Goal: Task Accomplishment & Management: Use online tool/utility

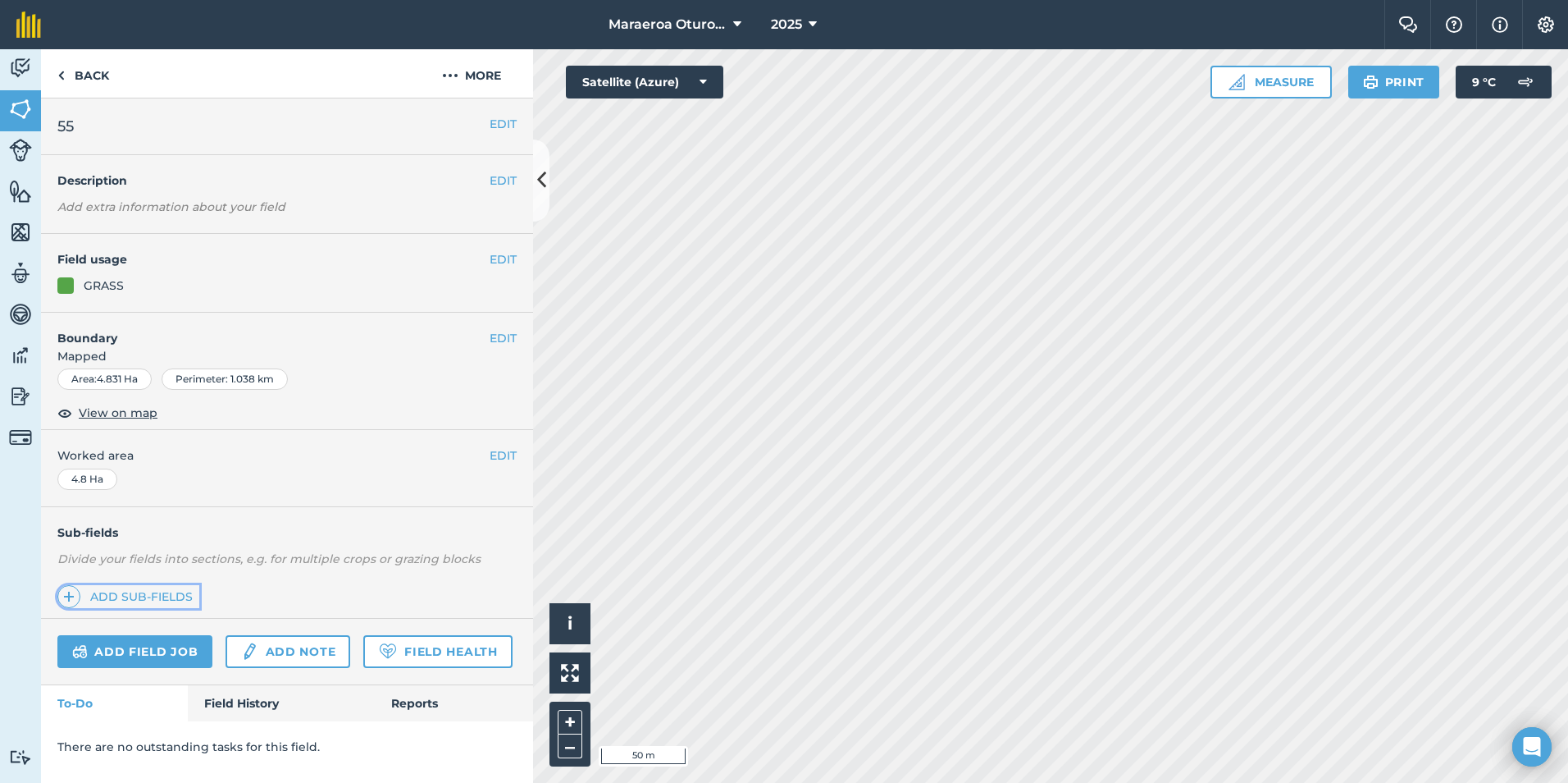
click at [156, 594] on link "Add sub-fields" at bounding box center [128, 596] width 142 height 23
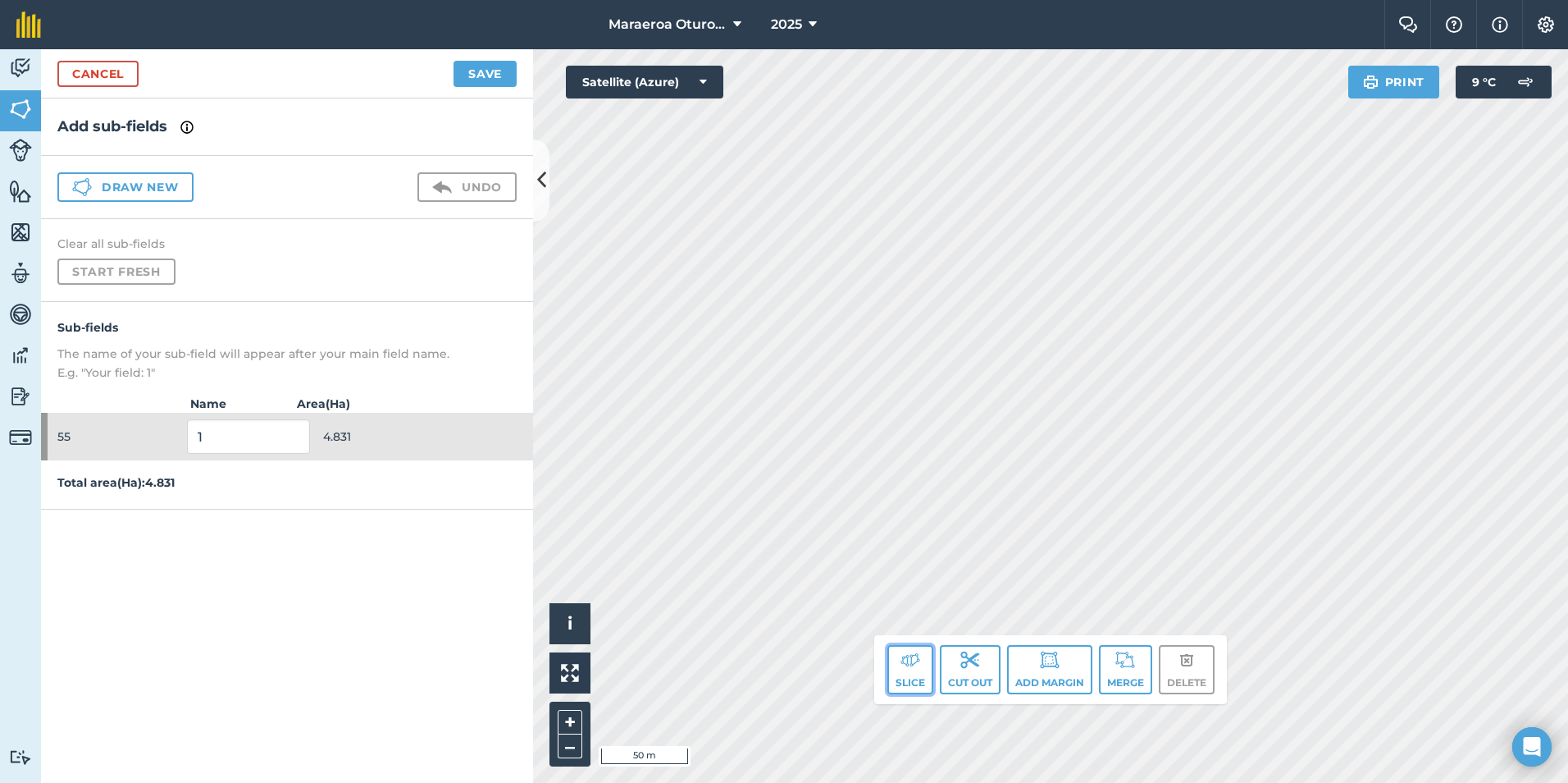
click at [903, 678] on button "Slice" at bounding box center [910, 669] width 46 height 49
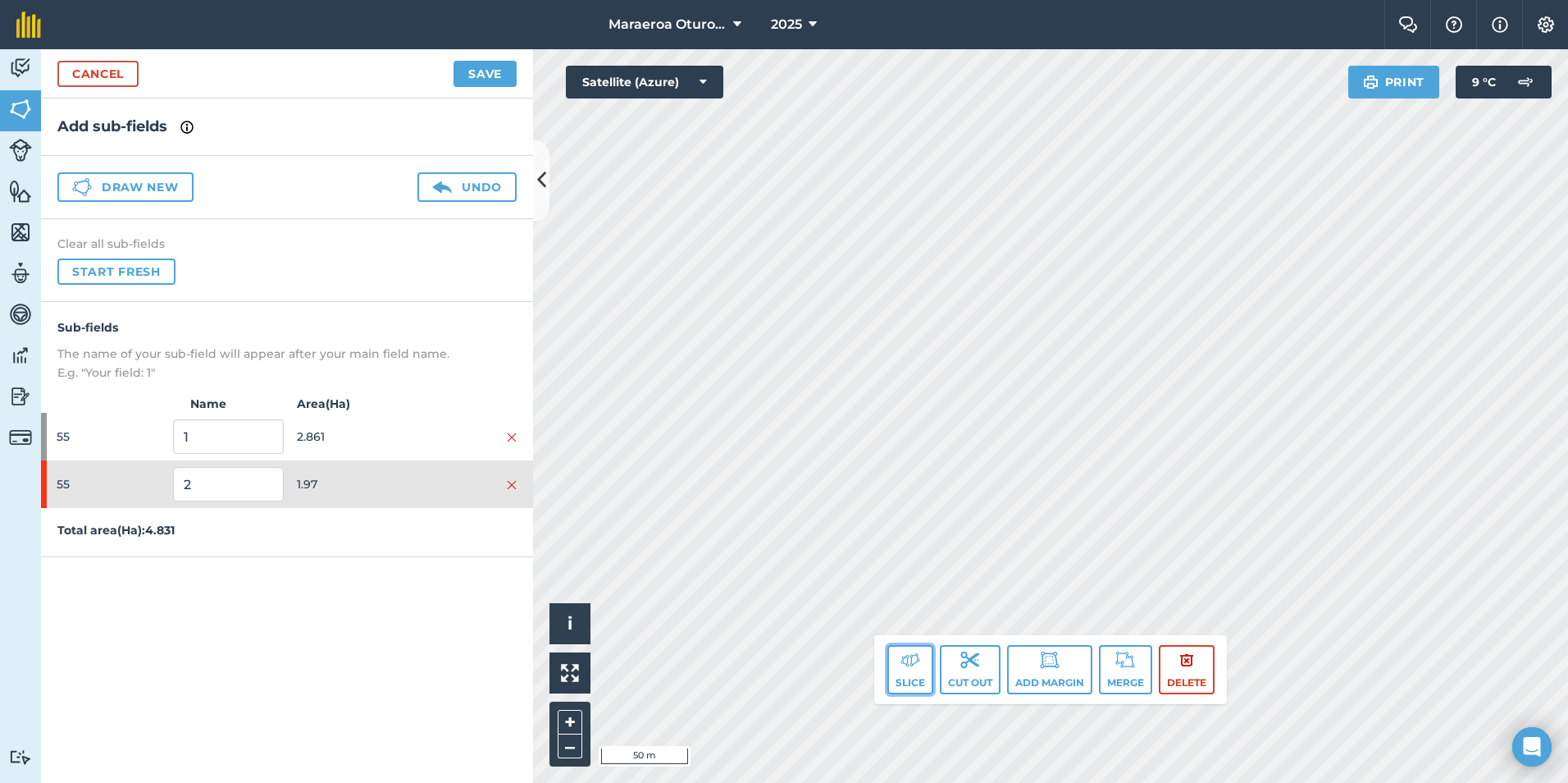
click at [912, 660] on img at bounding box center [911, 660] width 20 height 20
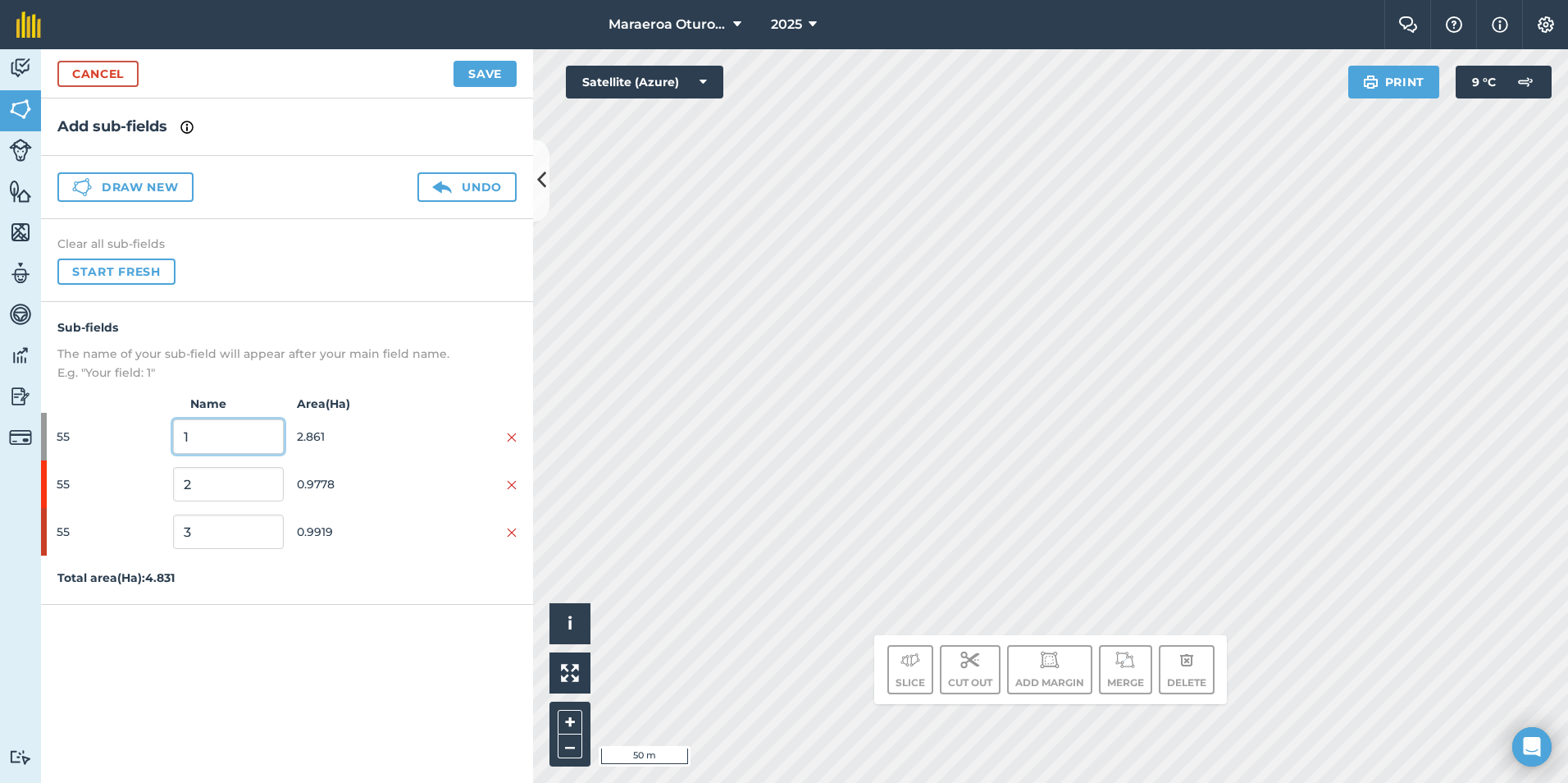
drag, startPoint x: 199, startPoint y: 434, endPoint x: 155, endPoint y: 441, distance: 44.6
click at [155, 441] on div "55 1 2.861" at bounding box center [286, 437] width 492 height 47
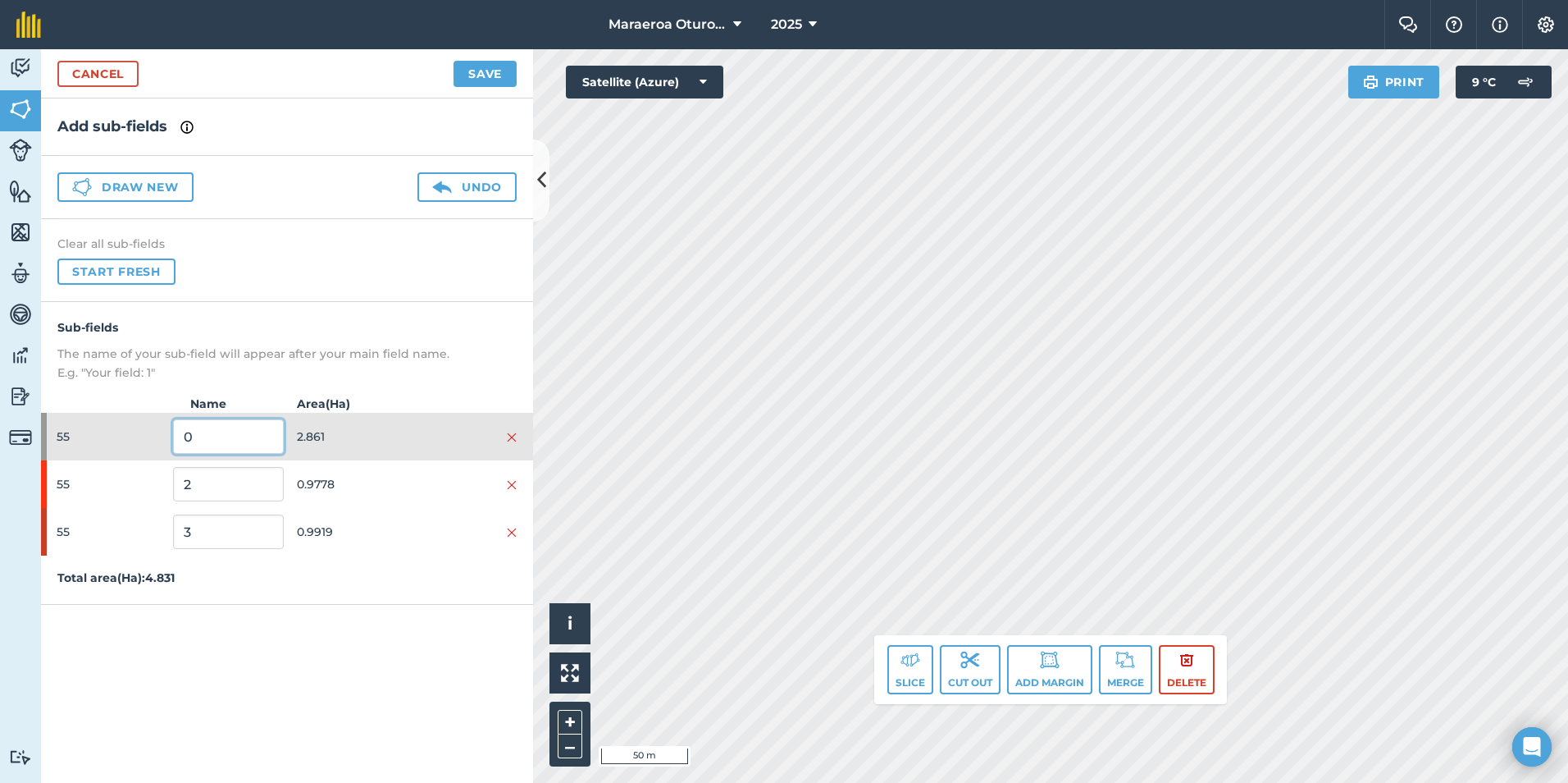
type input "0"
drag, startPoint x: 190, startPoint y: 485, endPoint x: 154, endPoint y: 484, distance: 36.0
click at [154, 484] on div "55 2 0.9778" at bounding box center [286, 484] width 492 height 47
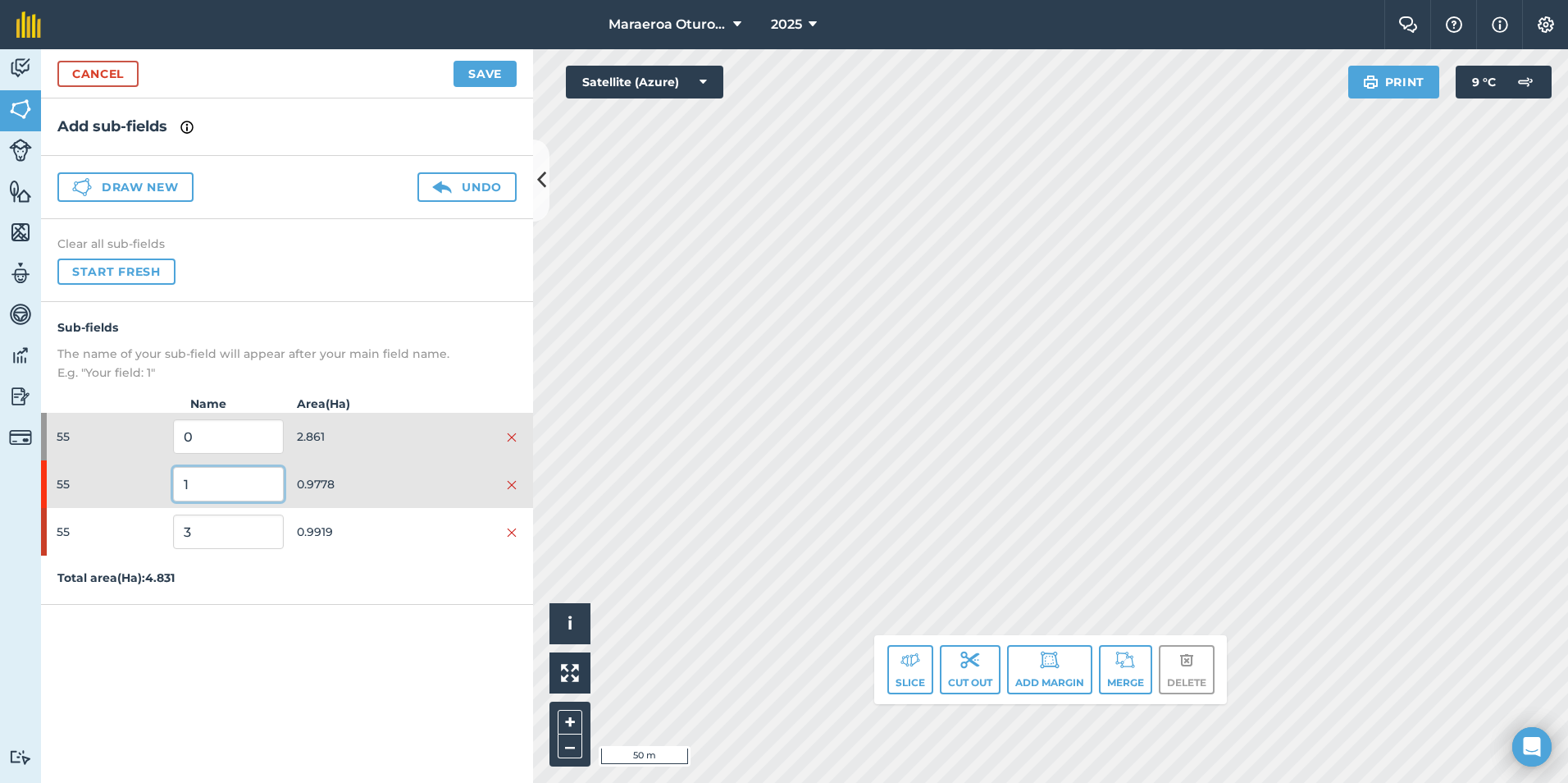
type input "1"
drag, startPoint x: 196, startPoint y: 526, endPoint x: 71, endPoint y: 517, distance: 125.3
click at [78, 519] on div "55 3 0.9919" at bounding box center [286, 532] width 492 height 47
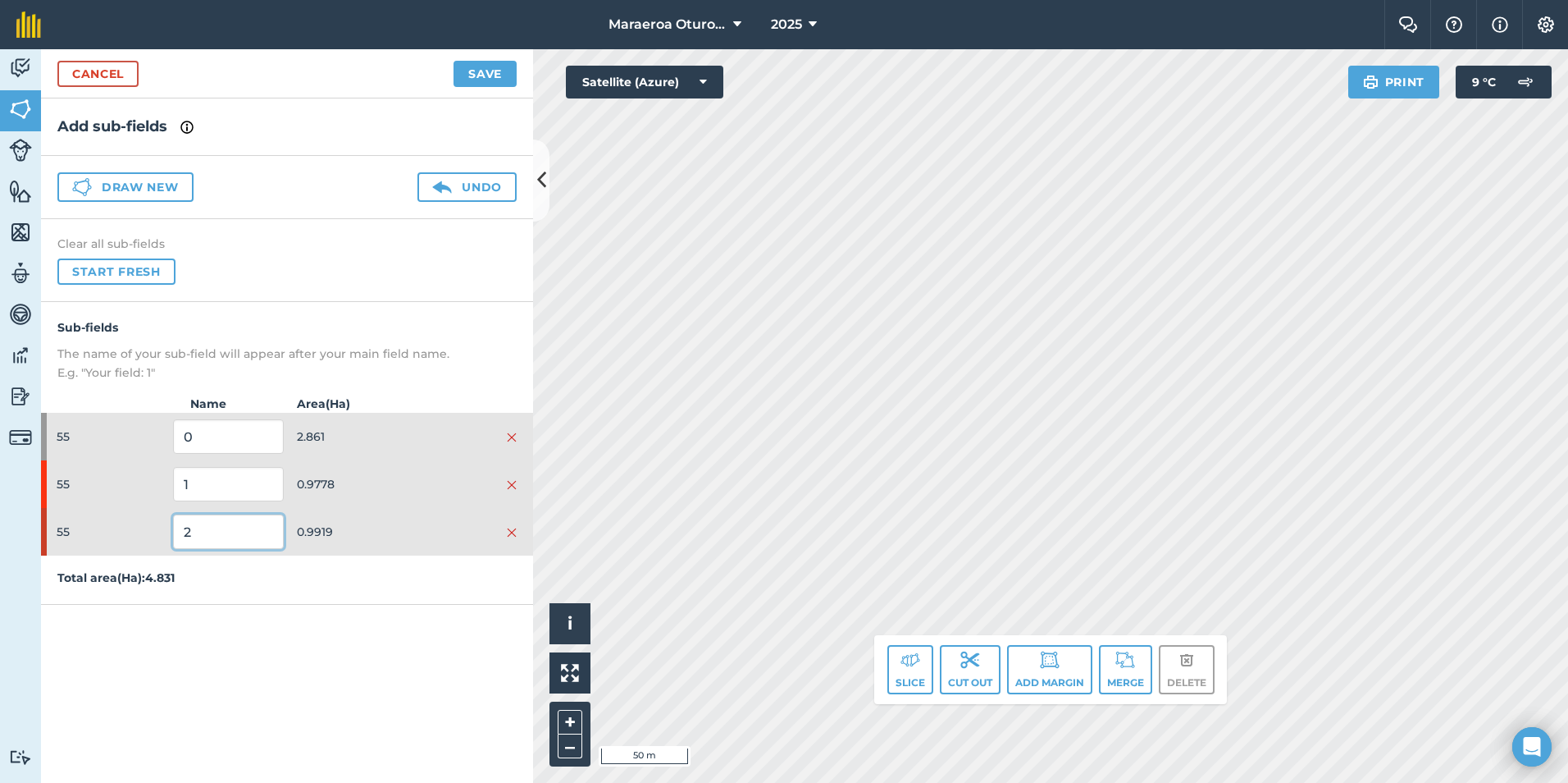
type input "2"
drag, startPoint x: 230, startPoint y: 434, endPoint x: 29, endPoint y: 421, distance: 201.4
click at [30, 421] on div "Activity Fields Livestock Features Maps Team Vehicles Data Reporting Billing Tu…" at bounding box center [784, 416] width 1568 height 734
type input "3"
click at [470, 75] on button "Save" at bounding box center [484, 74] width 63 height 26
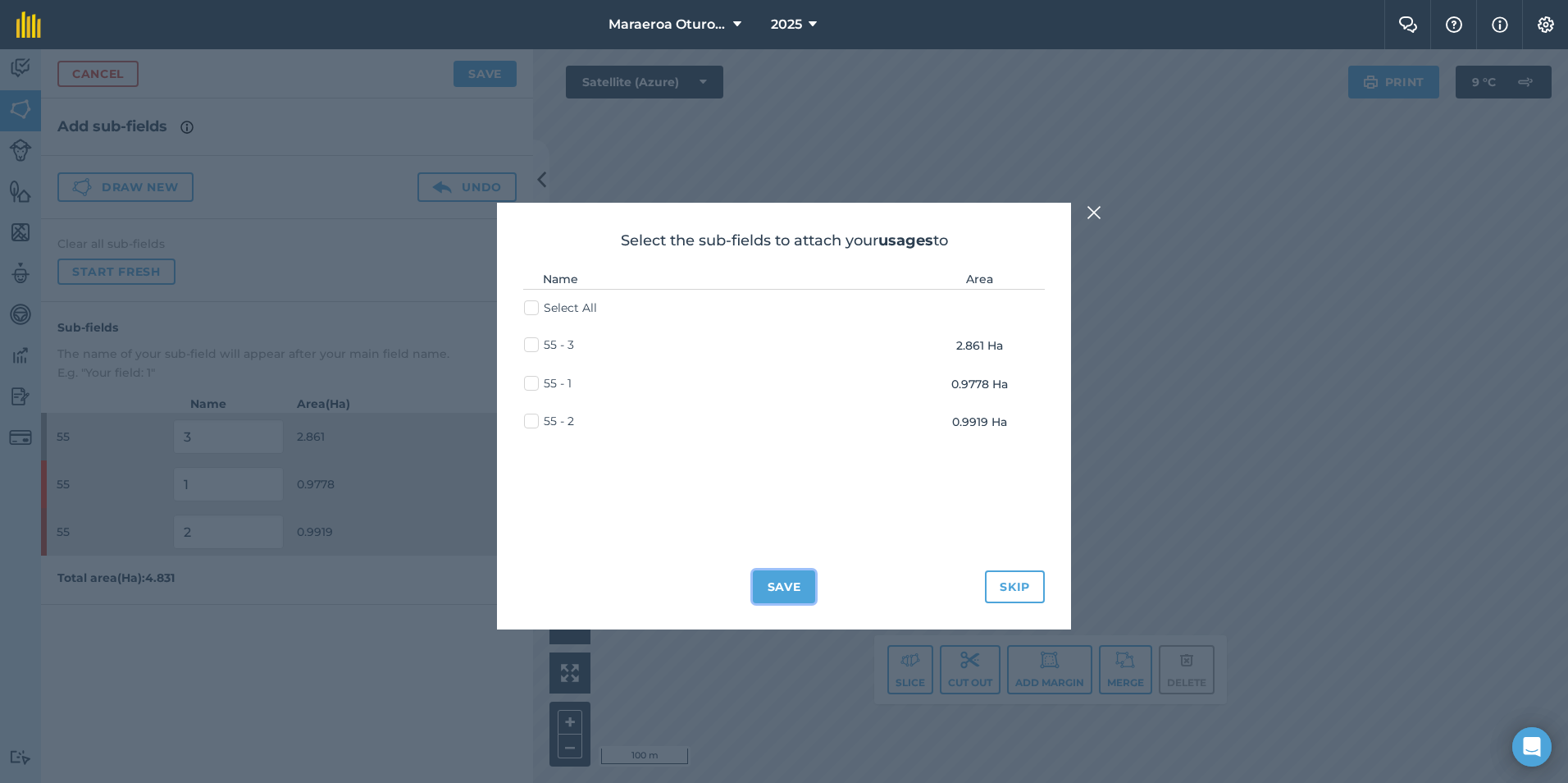
click at [794, 573] on button "Save" at bounding box center [784, 587] width 63 height 33
click at [1095, 216] on img at bounding box center [1094, 213] width 15 height 20
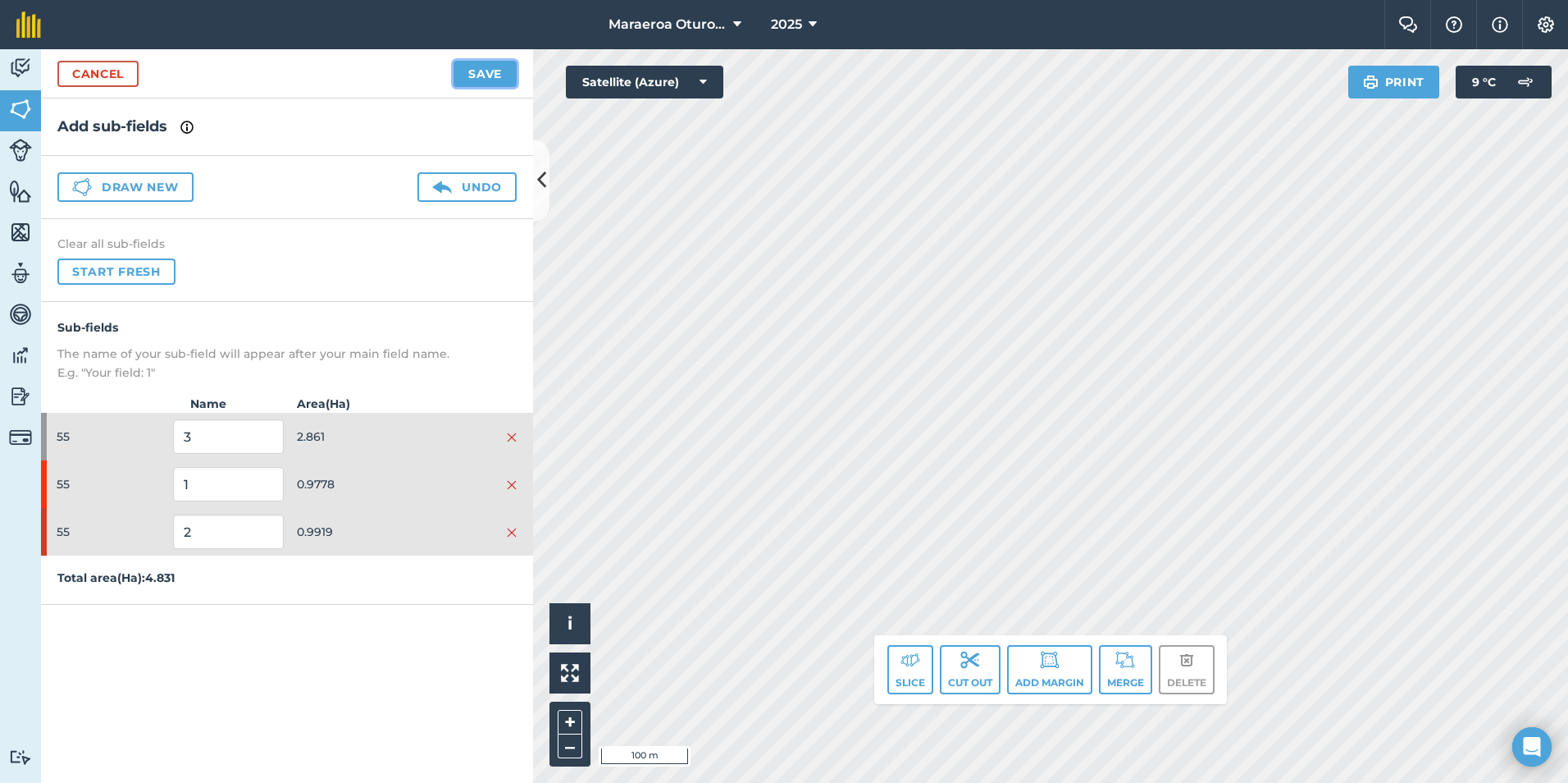
click at [481, 70] on button "Save" at bounding box center [484, 74] width 63 height 26
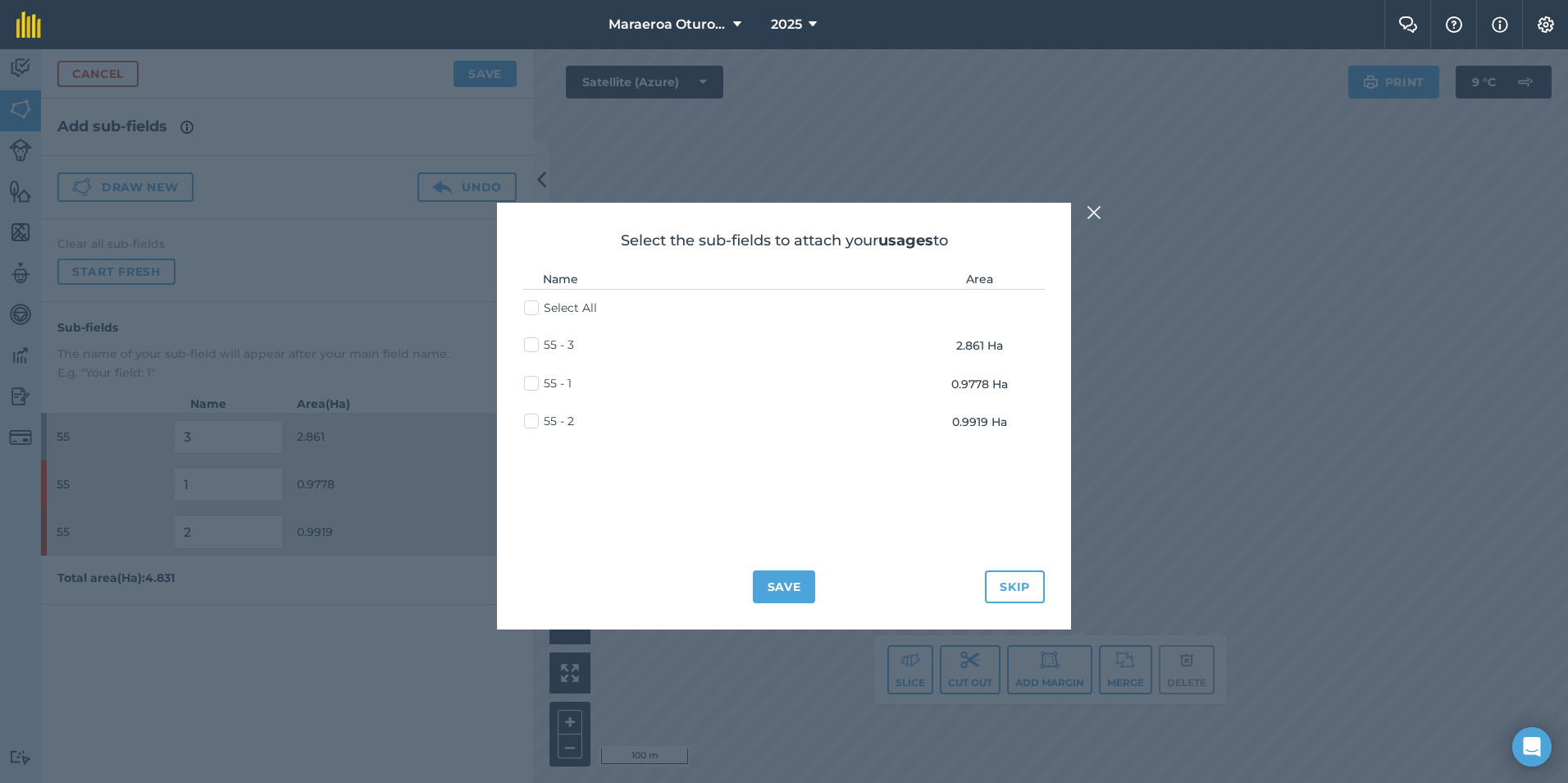
click at [527, 306] on label "Select All" at bounding box center [561, 307] width 73 height 17
click at [527, 306] on input "Select All" at bounding box center [530, 305] width 11 height 11
checkbox input "true"
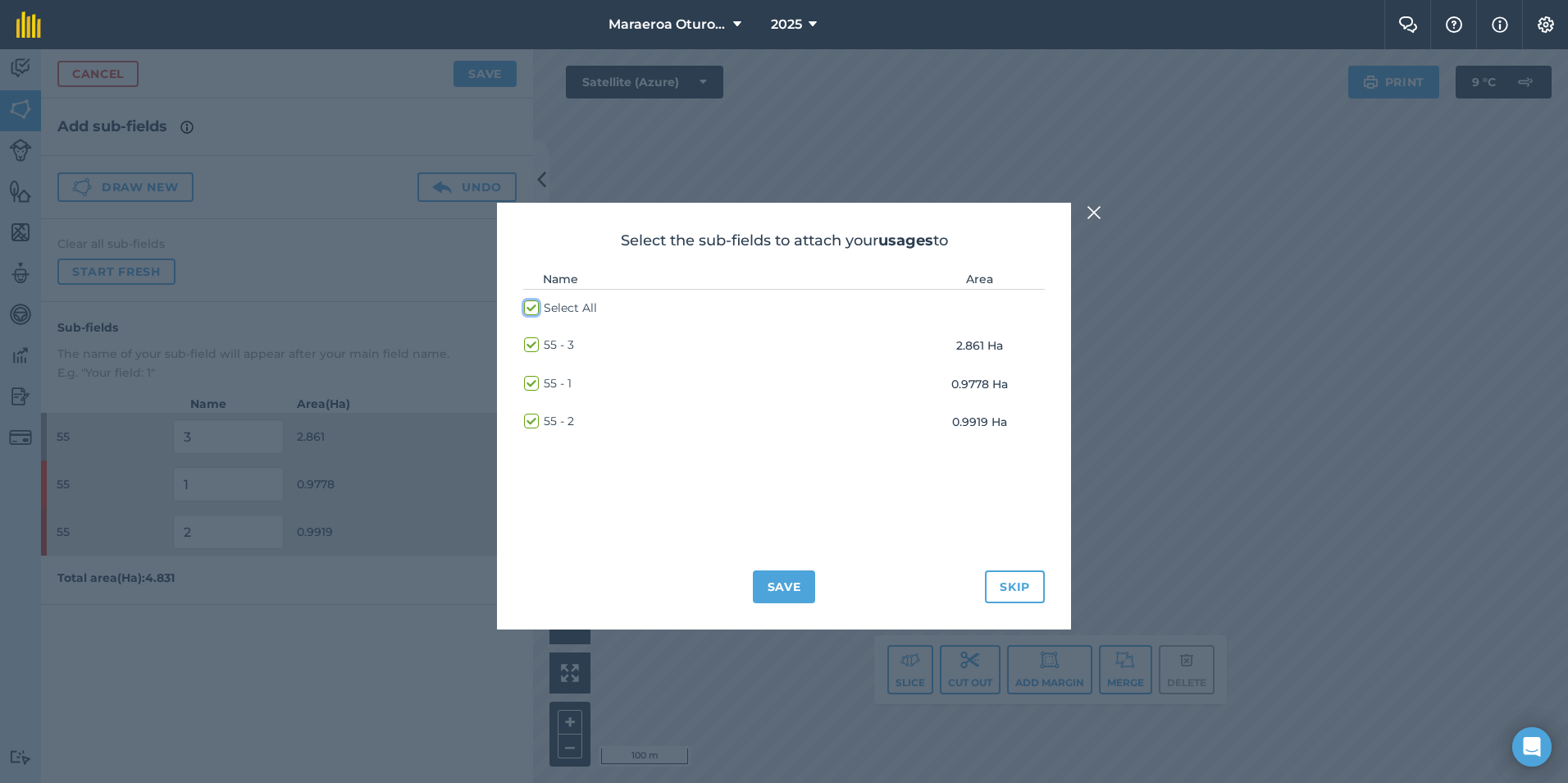
checkbox input "true"
click at [773, 584] on button "Save" at bounding box center [784, 587] width 63 height 33
click at [527, 307] on label "Select All" at bounding box center [561, 307] width 73 height 17
click at [527, 307] on input "Select All" at bounding box center [530, 305] width 11 height 11
checkbox input "false"
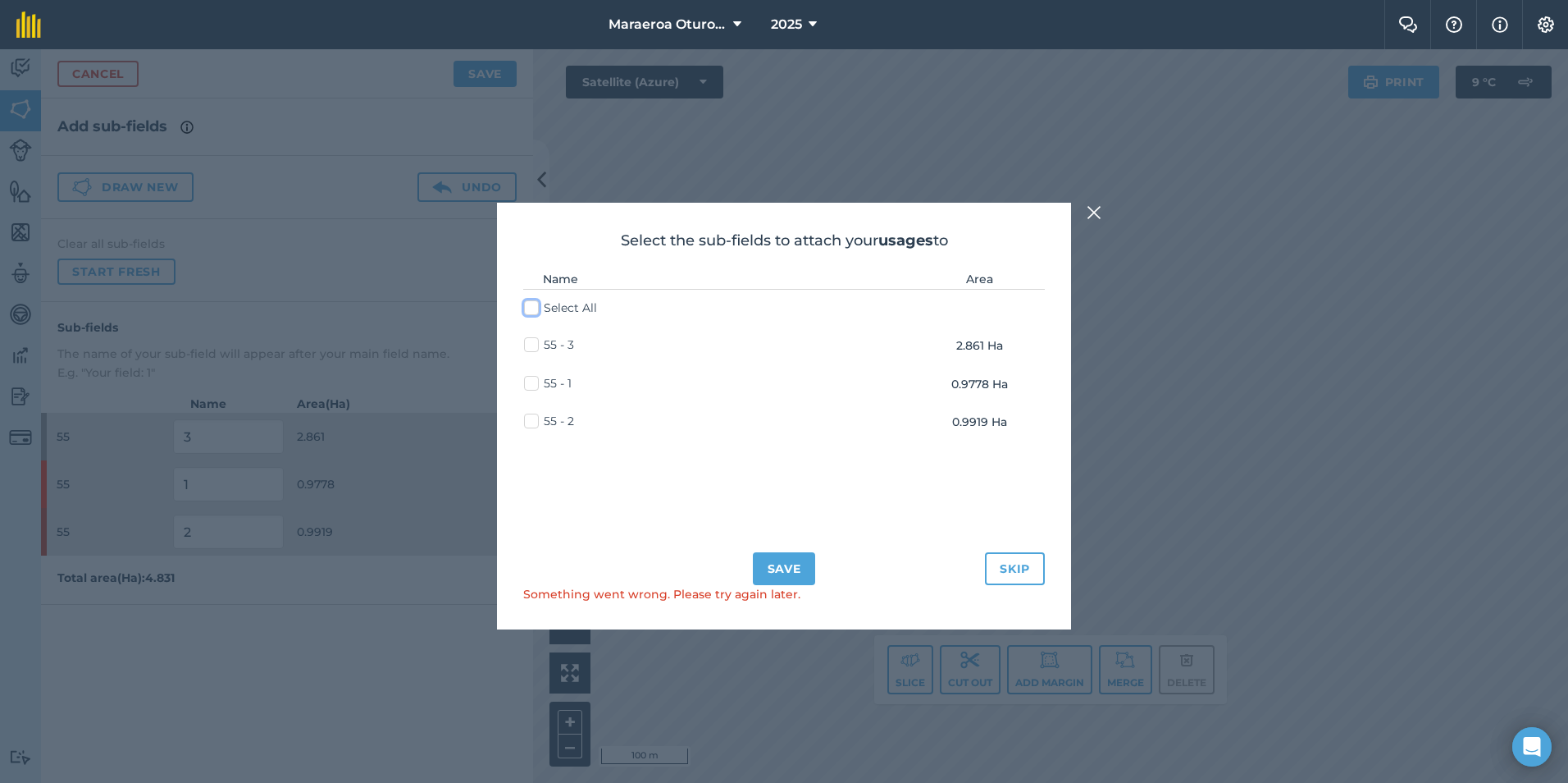
checkbox input "false"
click at [770, 567] on button "Save" at bounding box center [784, 568] width 63 height 33
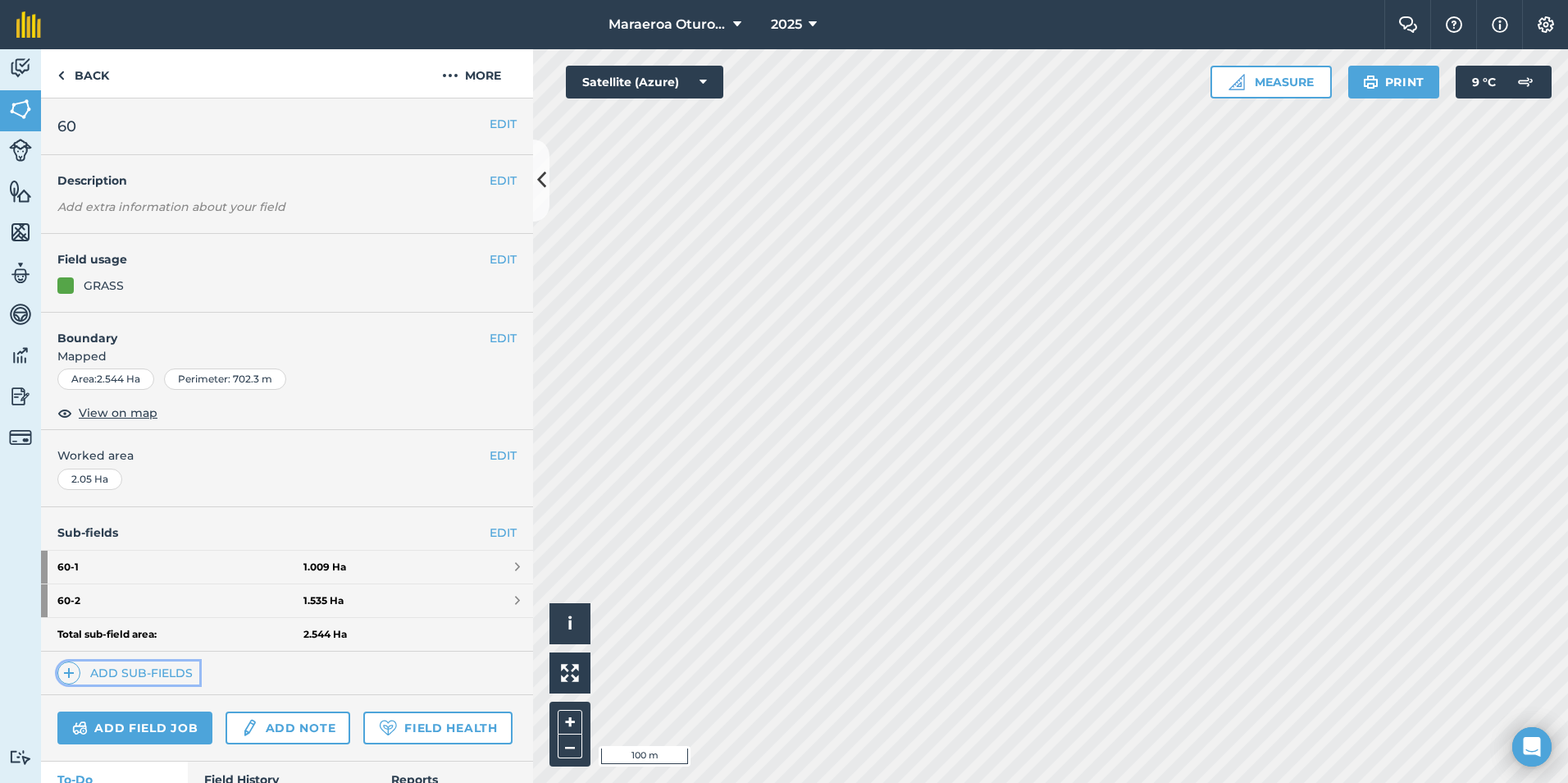
click at [182, 674] on link "Add sub-fields" at bounding box center [128, 672] width 142 height 23
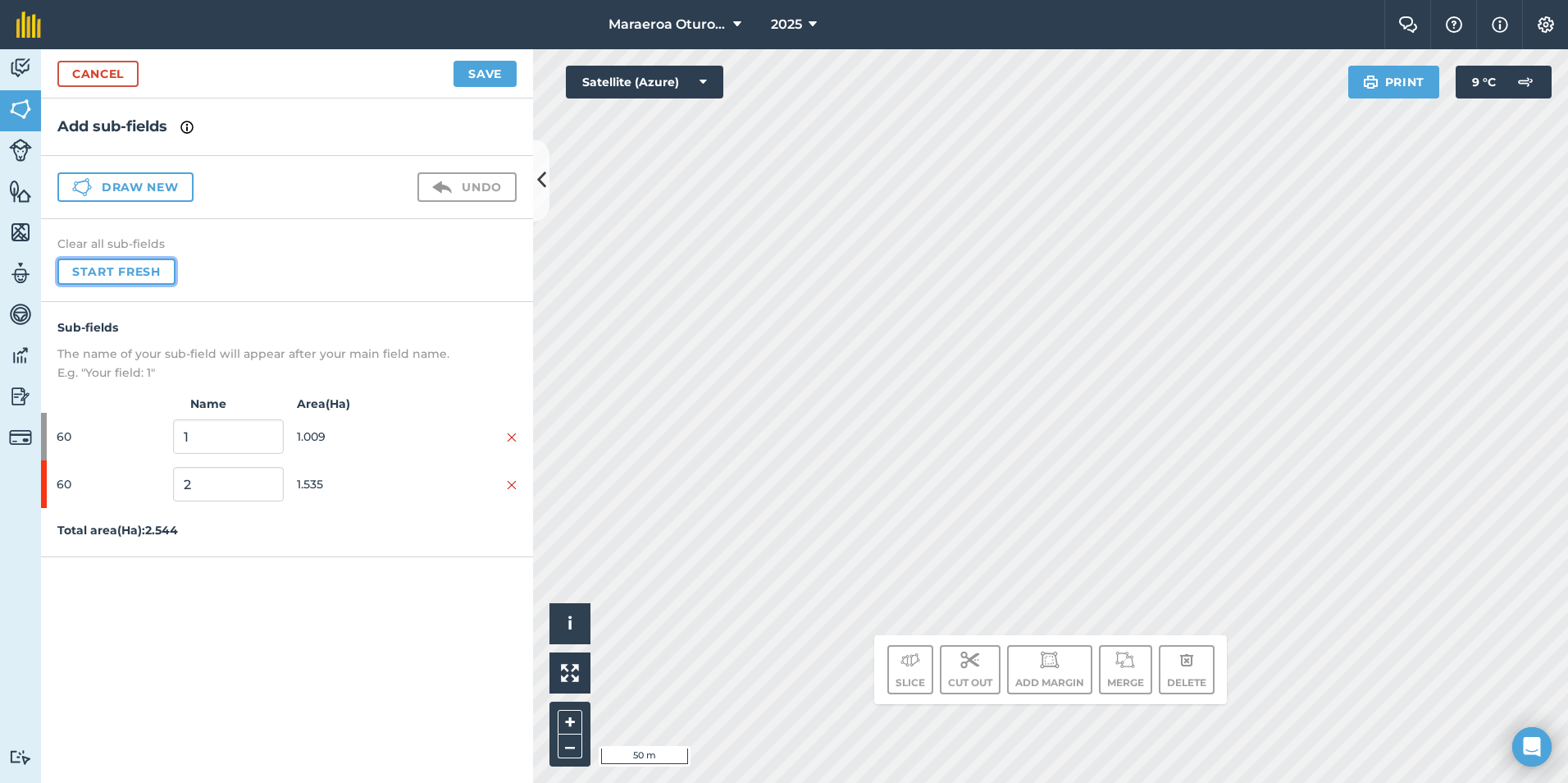
click at [115, 271] on button "Start fresh" at bounding box center [116, 271] width 118 height 26
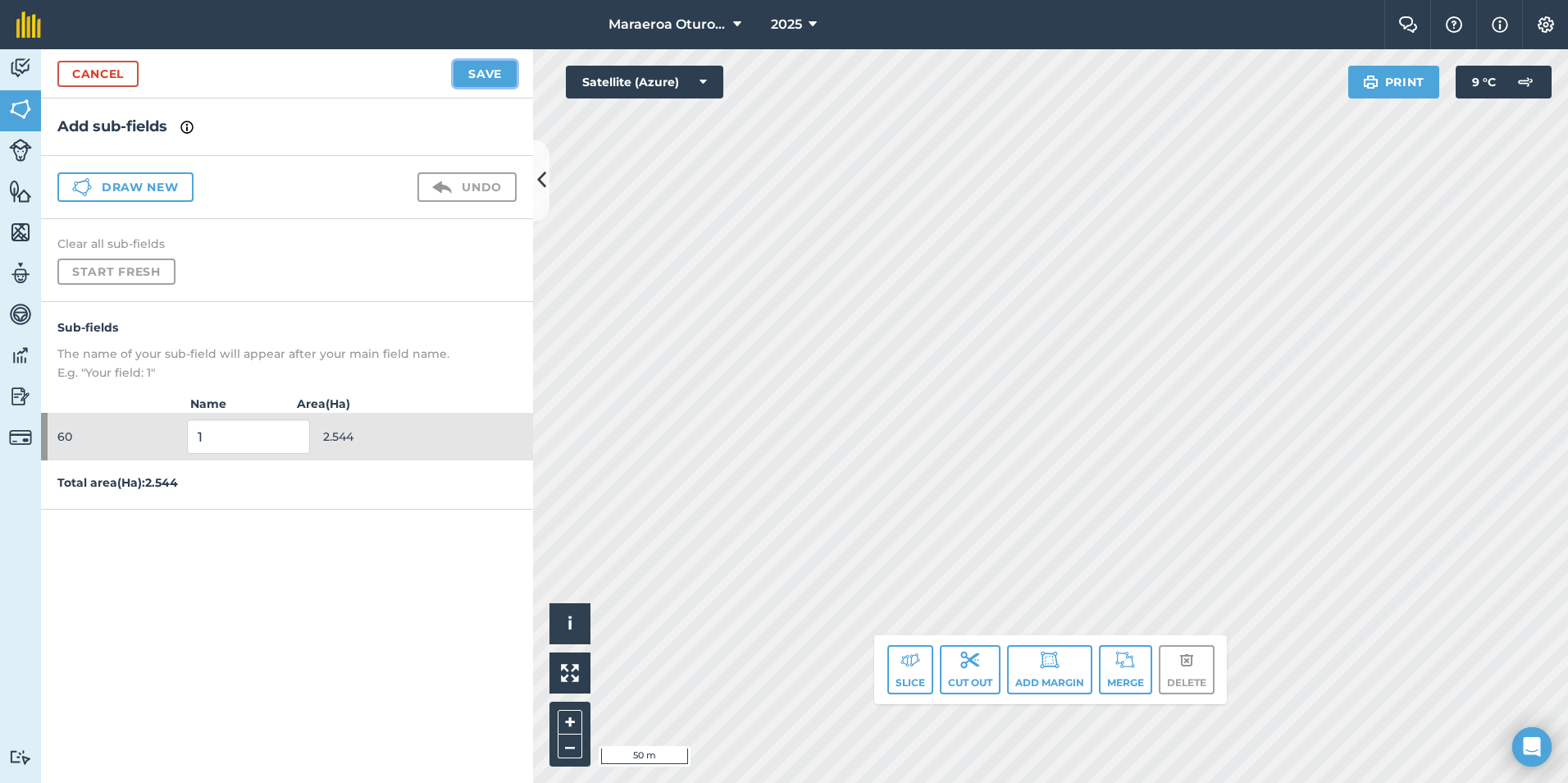
click at [516, 74] on button "Save" at bounding box center [484, 74] width 63 height 26
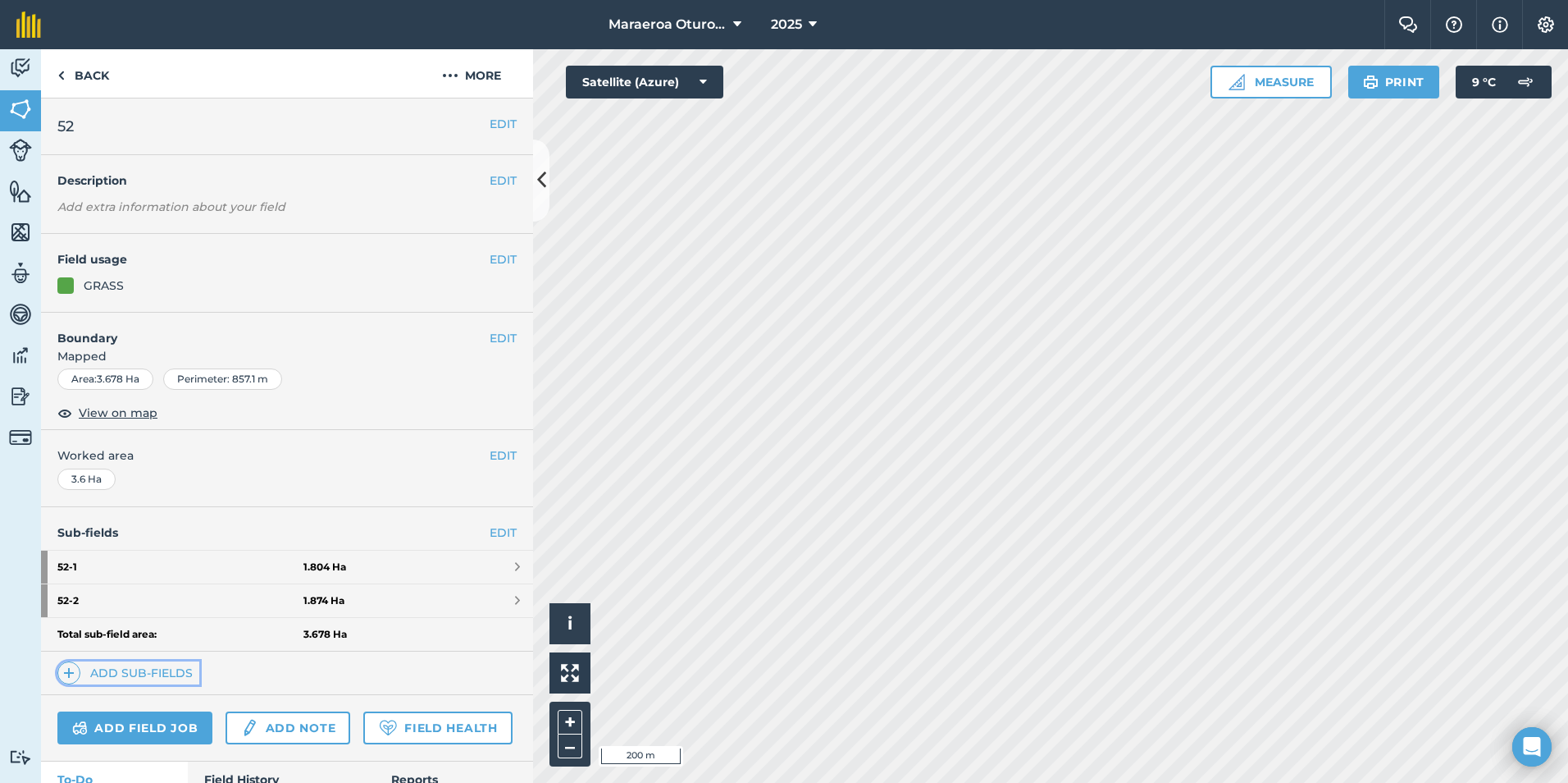
click at [155, 665] on link "Add sub-fields" at bounding box center [128, 672] width 142 height 23
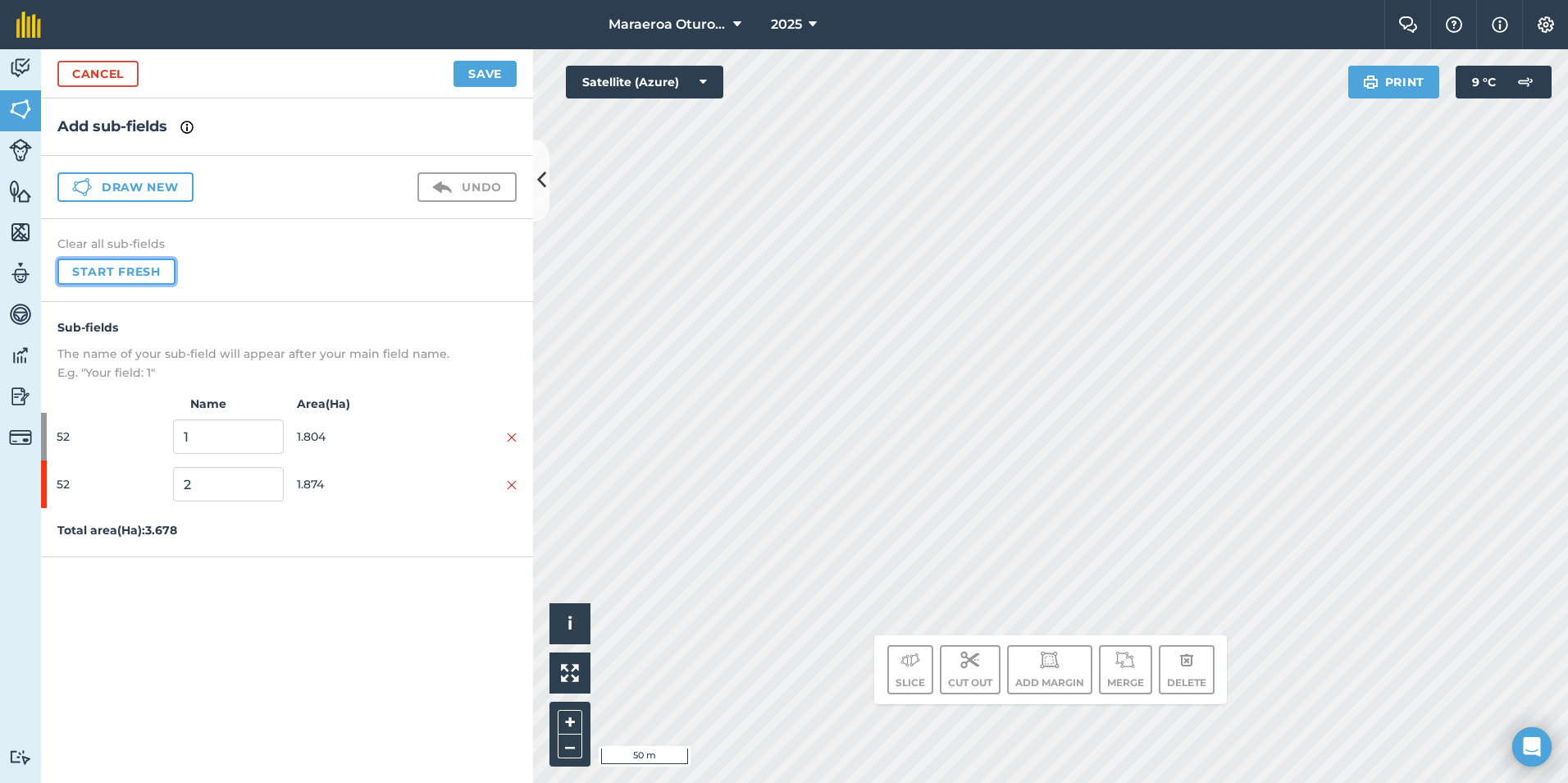
click at [145, 276] on button "Start fresh" at bounding box center [116, 271] width 118 height 26
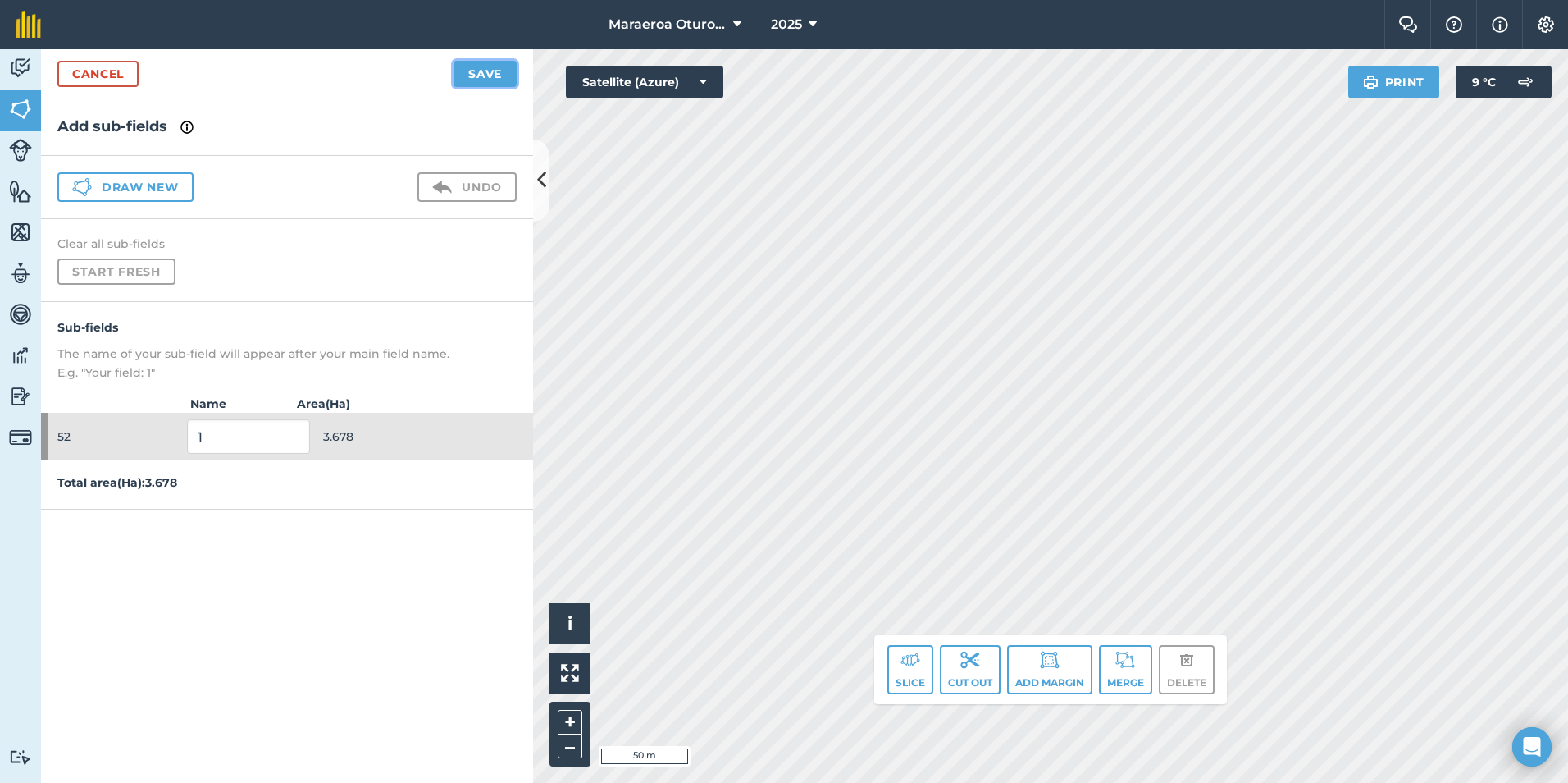
click at [495, 62] on button "Save" at bounding box center [484, 74] width 63 height 26
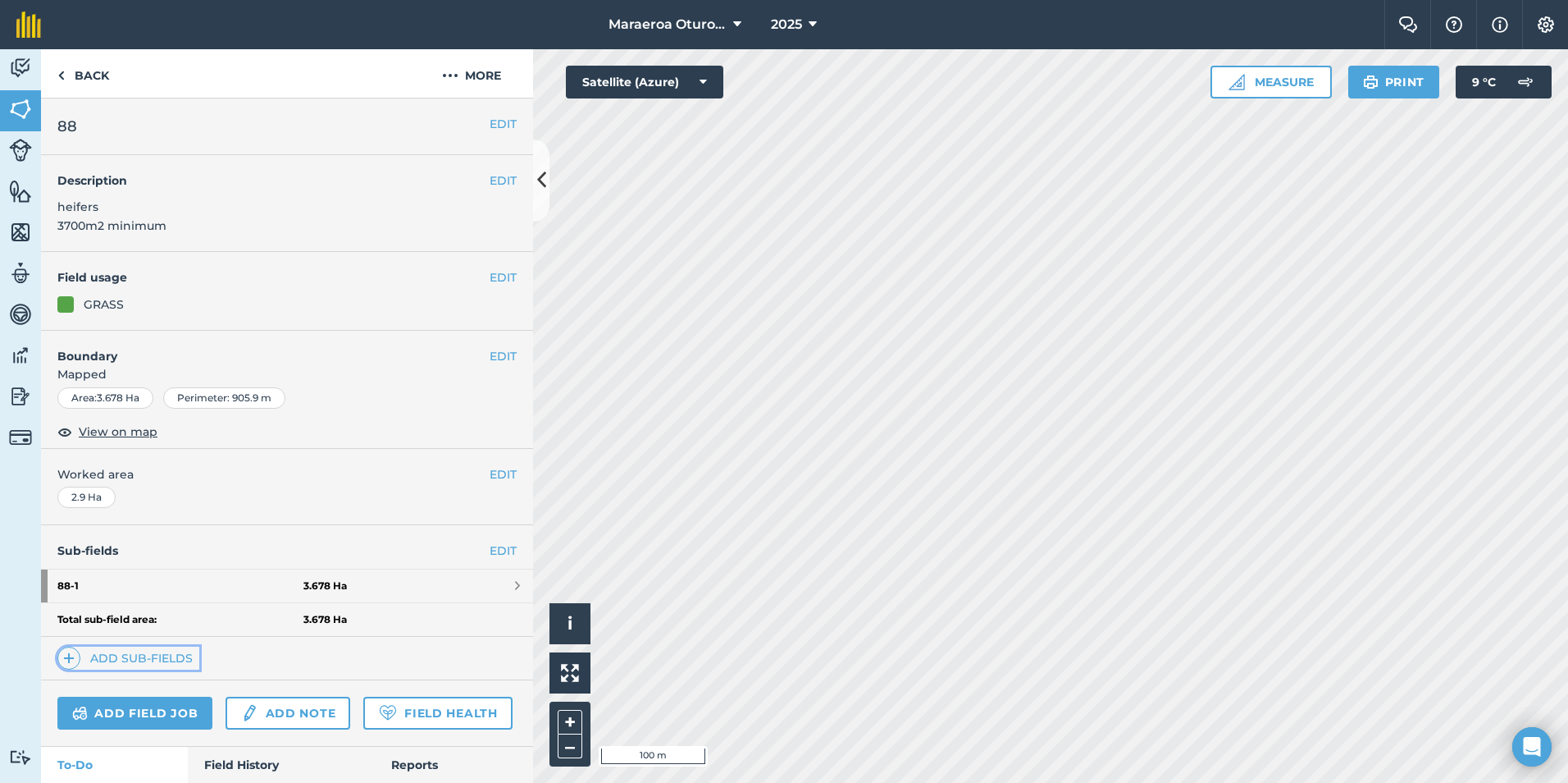
click at [145, 655] on link "Add sub-fields" at bounding box center [128, 658] width 142 height 23
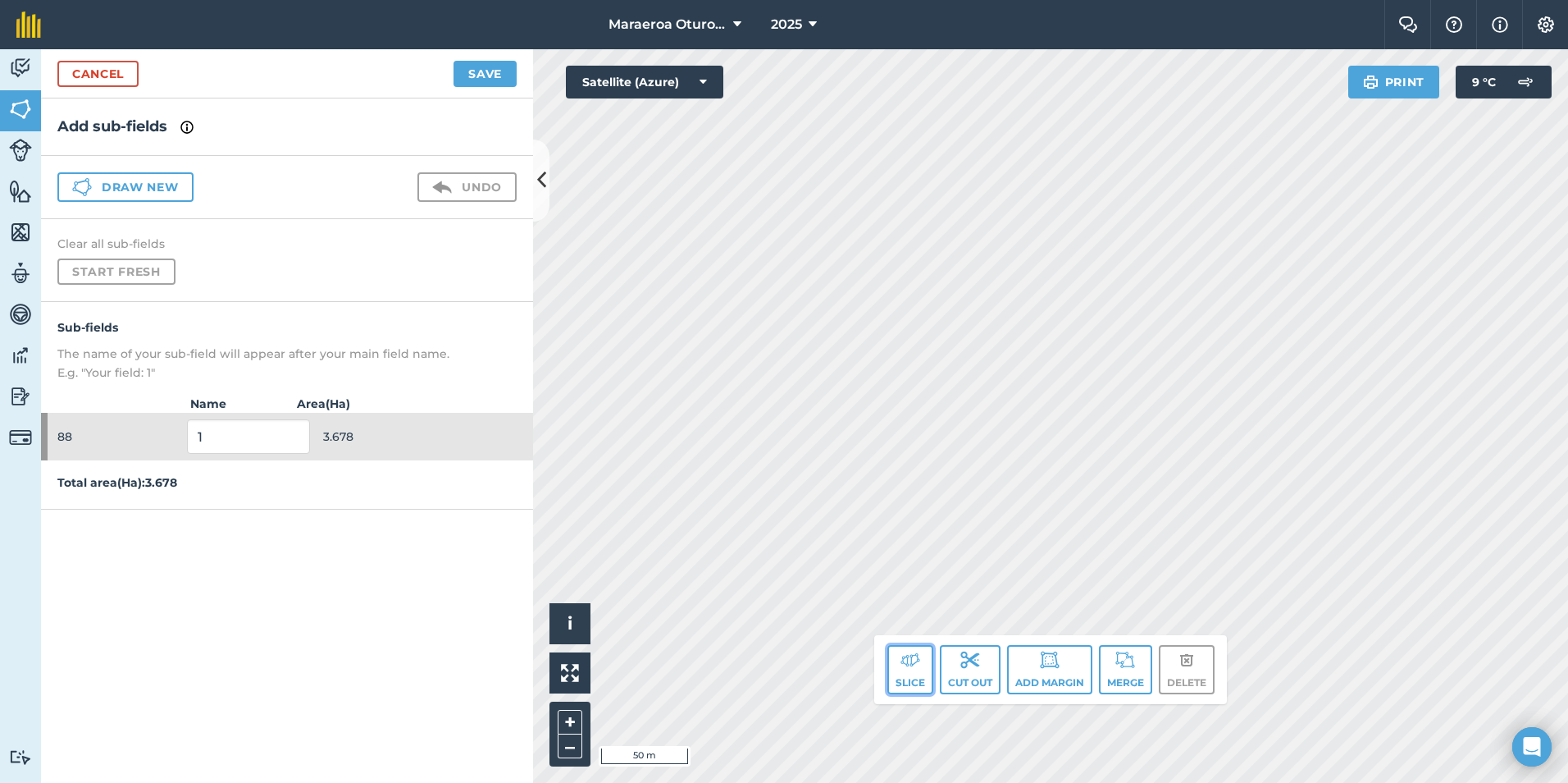
click at [912, 651] on img at bounding box center [911, 660] width 20 height 20
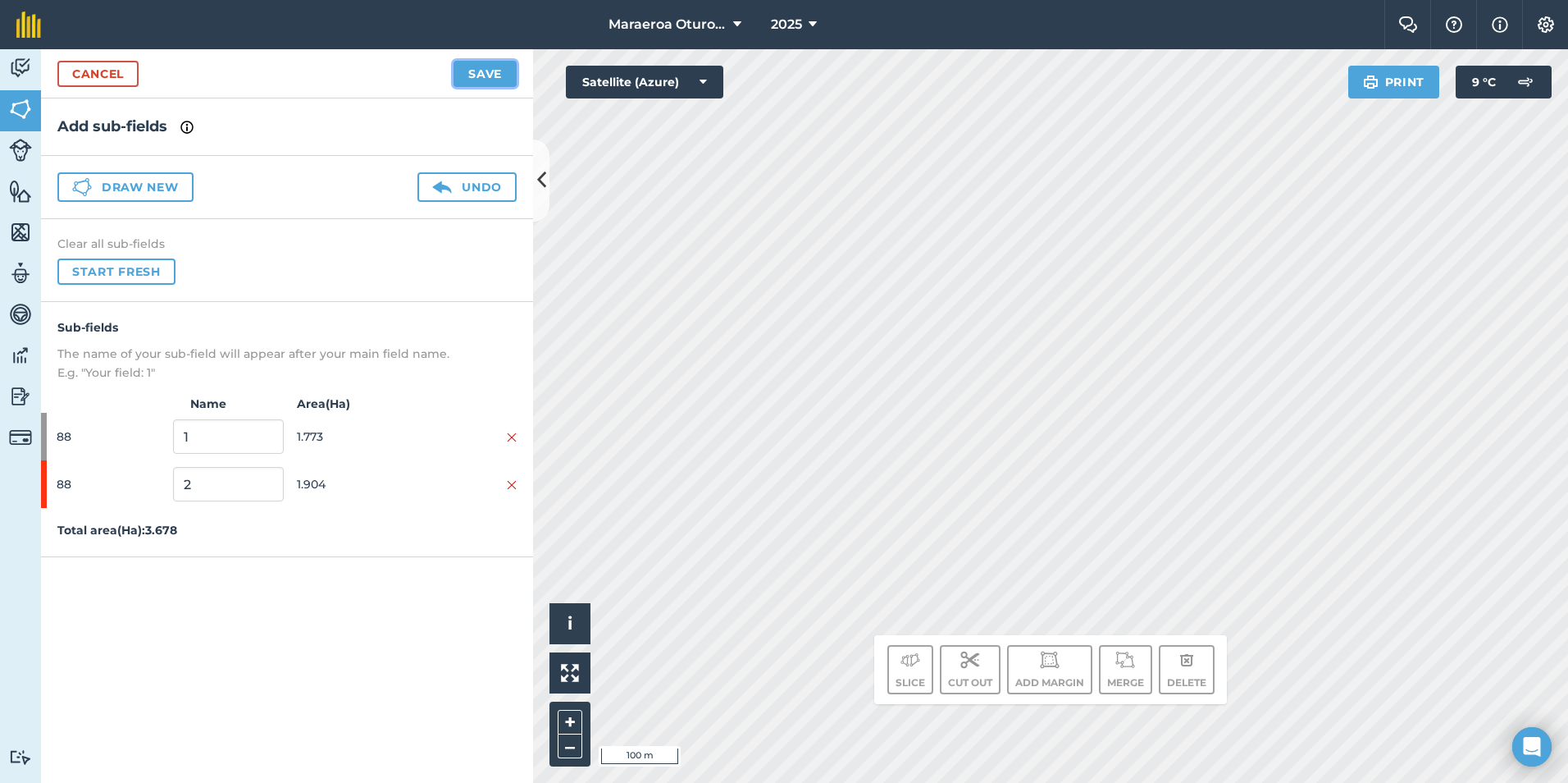
click at [499, 77] on button "Save" at bounding box center [484, 74] width 63 height 26
